Goal: Task Accomplishment & Management: Complete application form

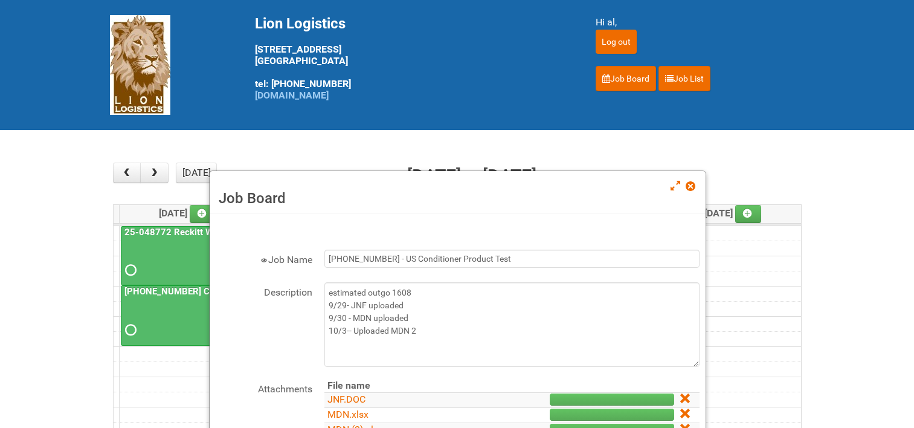
scroll to position [121, 0]
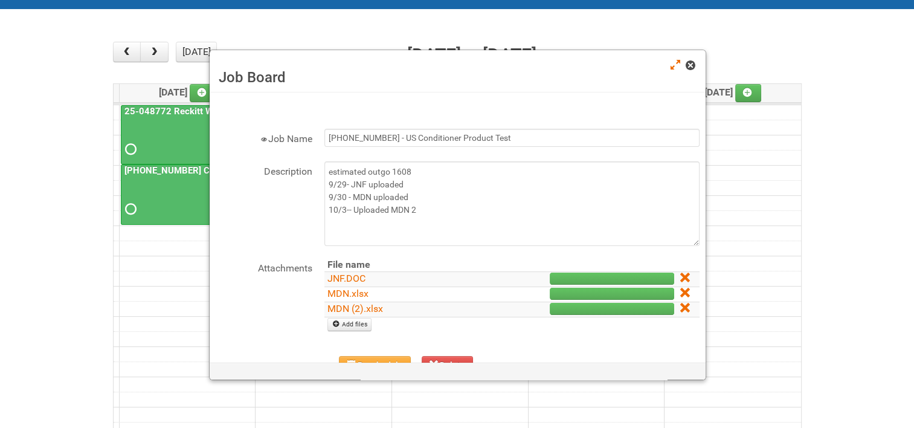
click at [697, 63] on div "Job Board" at bounding box center [458, 71] width 496 height 42
click at [696, 63] on link at bounding box center [691, 66] width 11 height 15
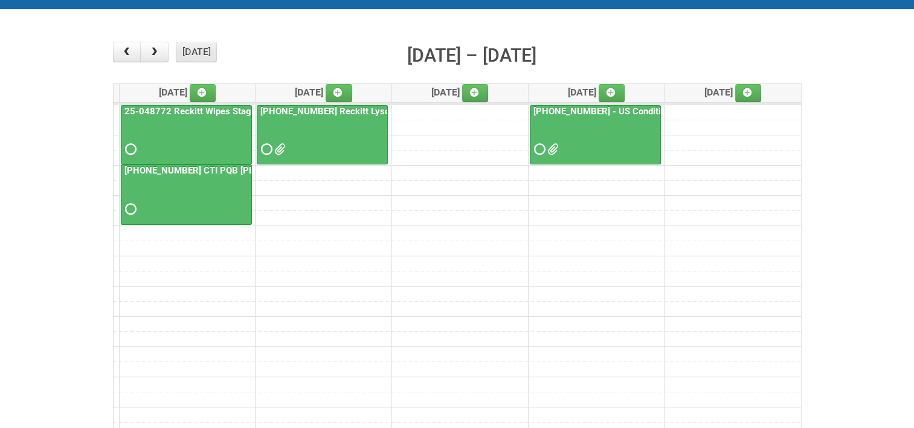
click at [189, 47] on button "[DATE]" at bounding box center [196, 52] width 41 height 21
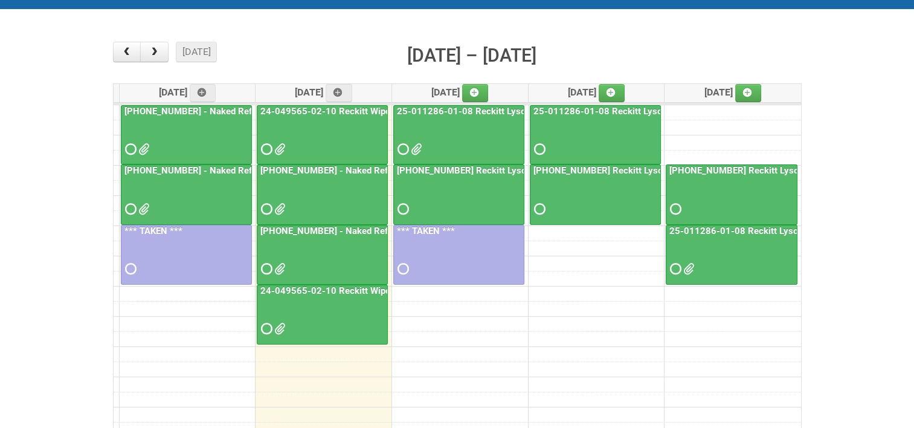
click at [325, 287] on link "24-049565-02-10 Reckitt Wipes HUT Stages 1-3 - slot for photos" at bounding box center [395, 290] width 274 height 11
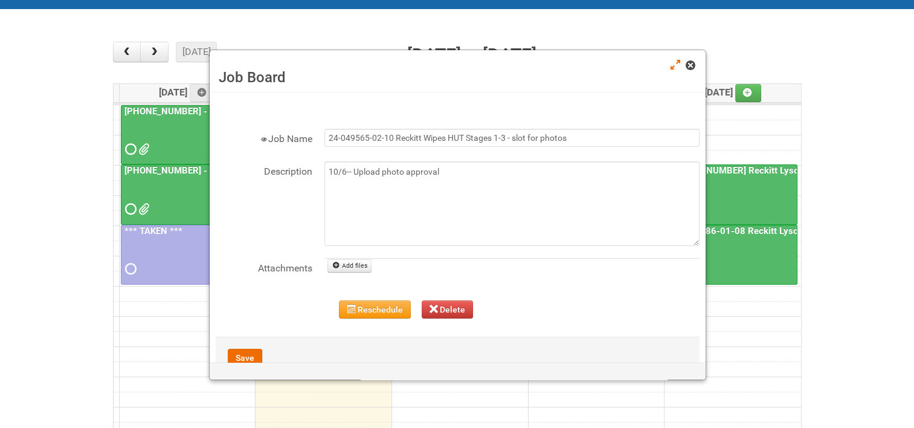
click at [693, 67] on span at bounding box center [690, 65] width 8 height 8
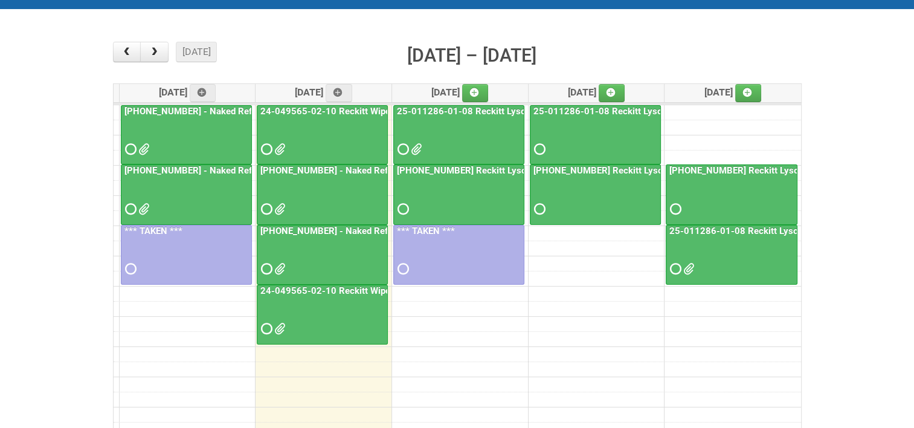
click at [313, 289] on link "24-049565-02-10 Reckitt Wipes HUT Stages 1-3 - slot for photos" at bounding box center [395, 290] width 274 height 11
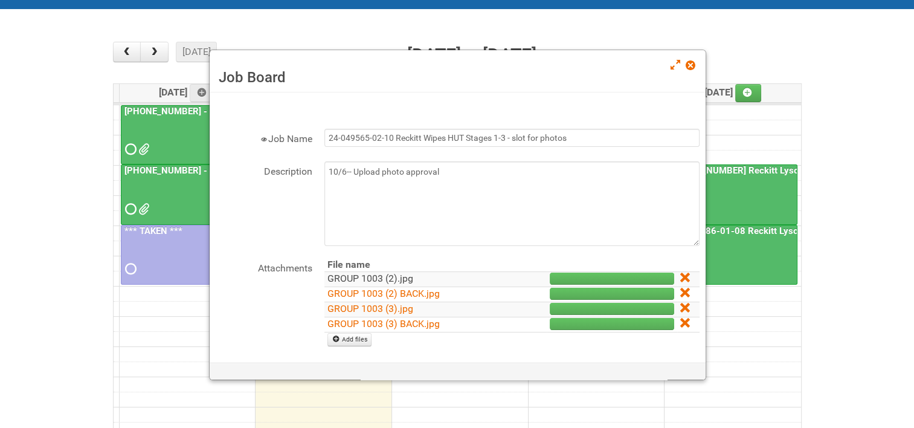
click at [358, 274] on link "GROUP 1003 (2).jpg" at bounding box center [371, 278] width 86 height 11
click at [358, 290] on link "GROUP 1003 (2) BACK.jpg" at bounding box center [384, 293] width 112 height 11
click at [359, 307] on link "GROUP 1003 (3).jpg" at bounding box center [371, 308] width 86 height 11
click at [360, 319] on link "GROUP 1003 (3) BACK.jpg" at bounding box center [384, 323] width 112 height 11
drag, startPoint x: 679, startPoint y: 273, endPoint x: 537, endPoint y: 39, distance: 274.5
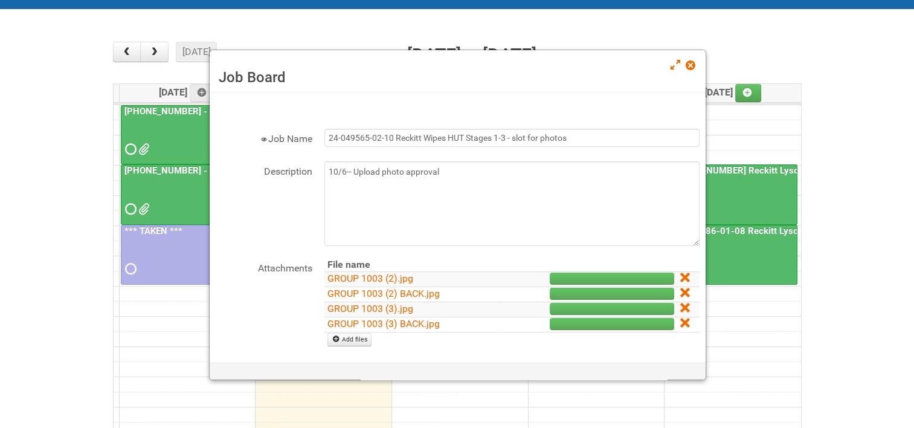
click at [681, 273] on icon at bounding box center [685, 277] width 8 height 8
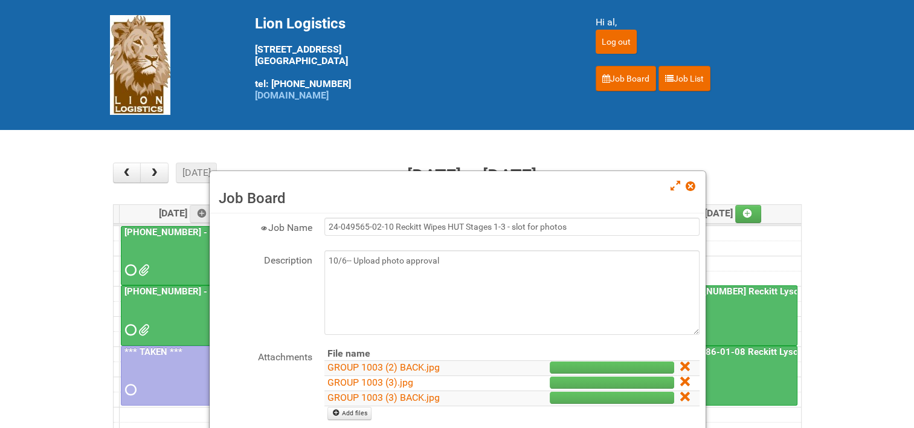
scroll to position [60, 0]
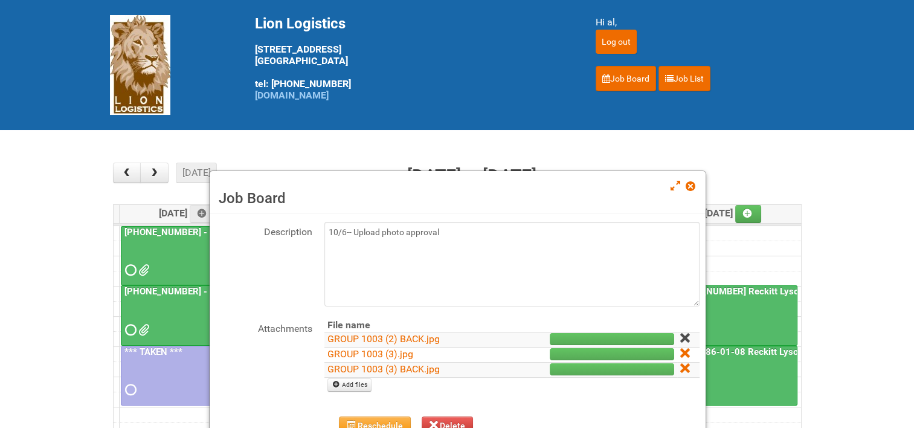
click at [681, 334] on icon at bounding box center [685, 338] width 8 height 8
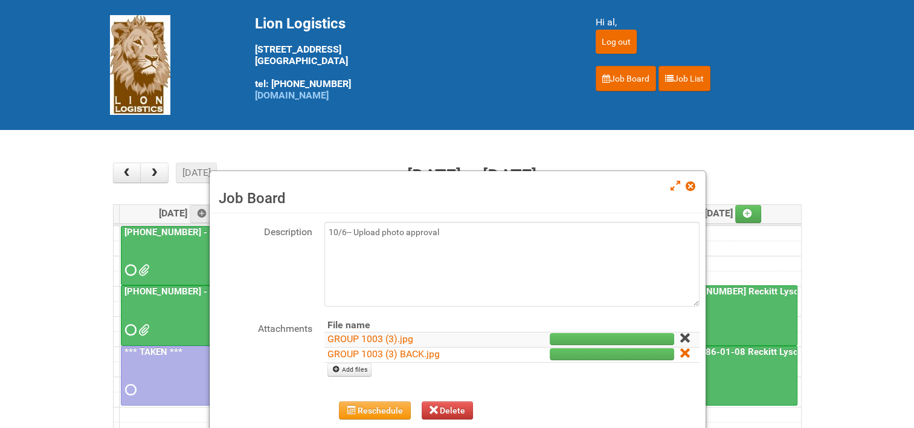
click at [681, 334] on icon at bounding box center [685, 338] width 8 height 8
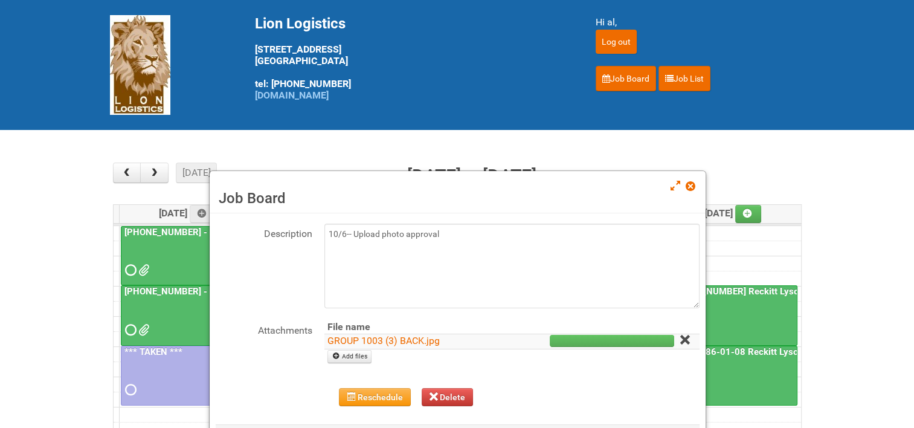
click at [681, 340] on icon at bounding box center [685, 339] width 8 height 8
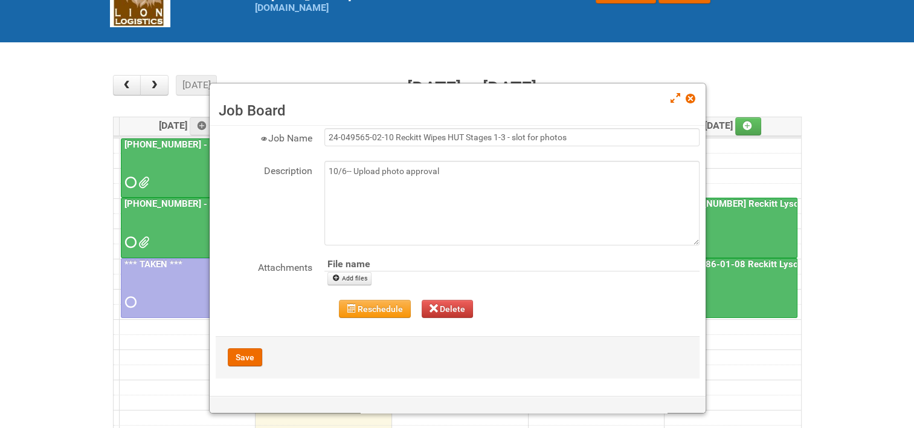
scroll to position [121, 0]
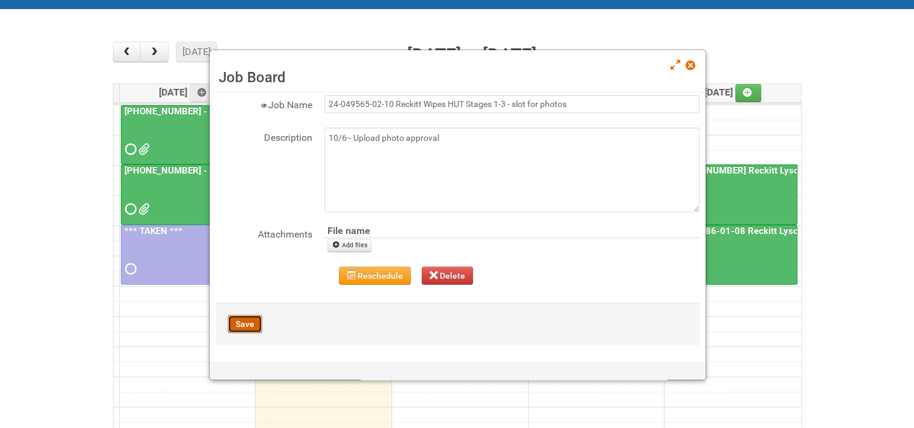
click at [243, 320] on button "Save" at bounding box center [245, 324] width 34 height 18
